Goal: Browse casually

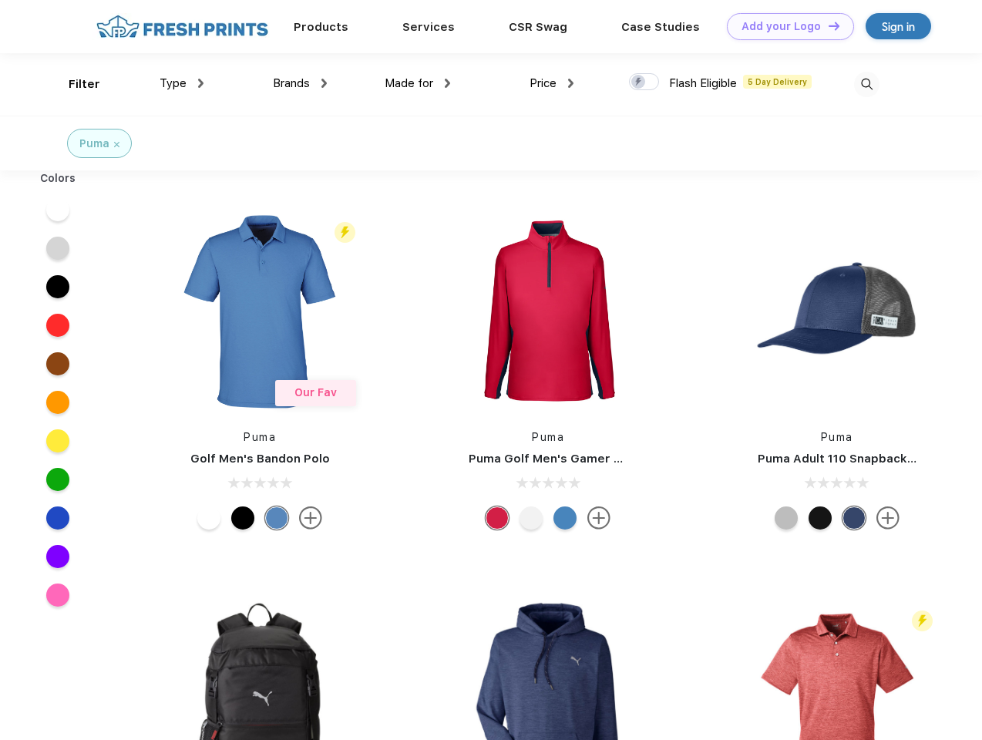
click at [785, 26] on link "Add your Logo Design Tool" at bounding box center [790, 26] width 127 height 27
click at [0, 0] on div "Design Tool" at bounding box center [0, 0] width 0 height 0
click at [827, 25] on link "Add your Logo Design Tool" at bounding box center [790, 26] width 127 height 27
click at [74, 84] on div "Filter" at bounding box center [85, 85] width 32 height 18
click at [182, 83] on span "Type" at bounding box center [173, 83] width 27 height 14
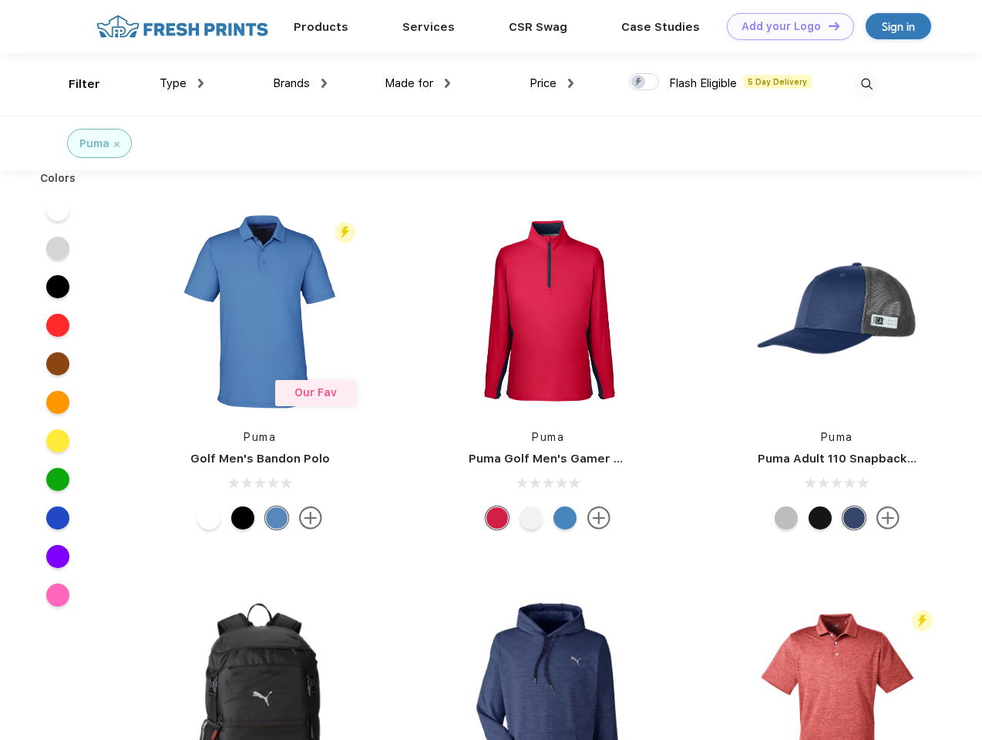
click at [300, 83] on span "Brands" at bounding box center [291, 83] width 37 height 14
click at [418, 83] on span "Made for" at bounding box center [409, 83] width 49 height 14
click at [552, 83] on span "Price" at bounding box center [542, 83] width 27 height 14
click at [644, 82] on div at bounding box center [644, 81] width 30 height 17
click at [639, 82] on input "checkbox" at bounding box center [634, 77] width 10 height 10
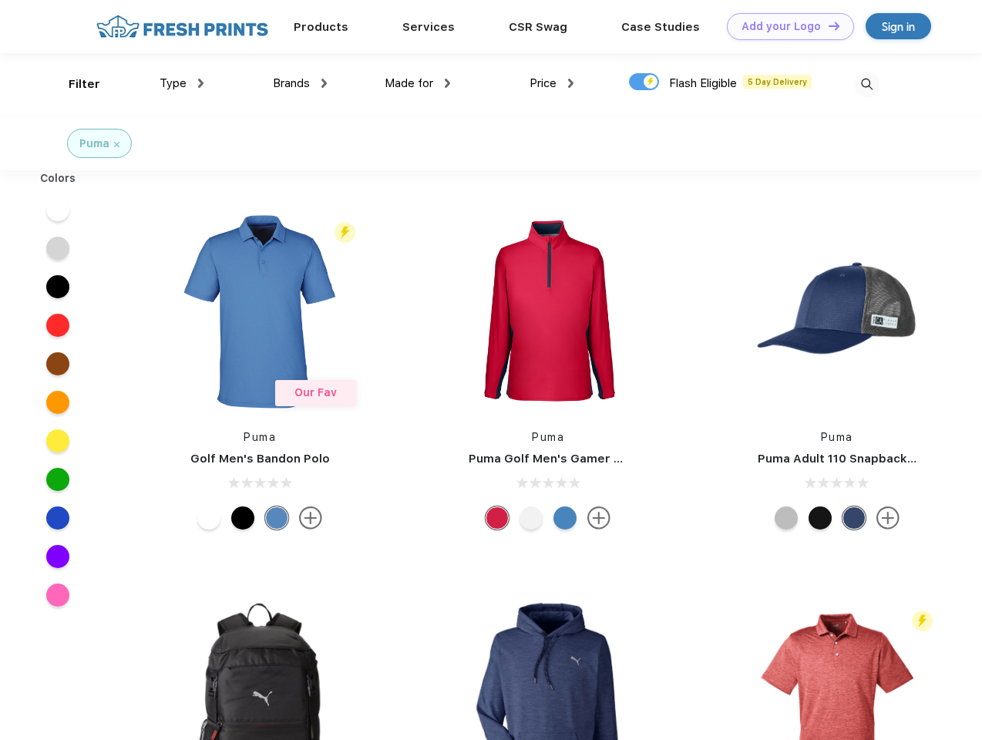
click at [866, 84] on img at bounding box center [866, 84] width 25 height 25
